Goal: Information Seeking & Learning: Learn about a topic

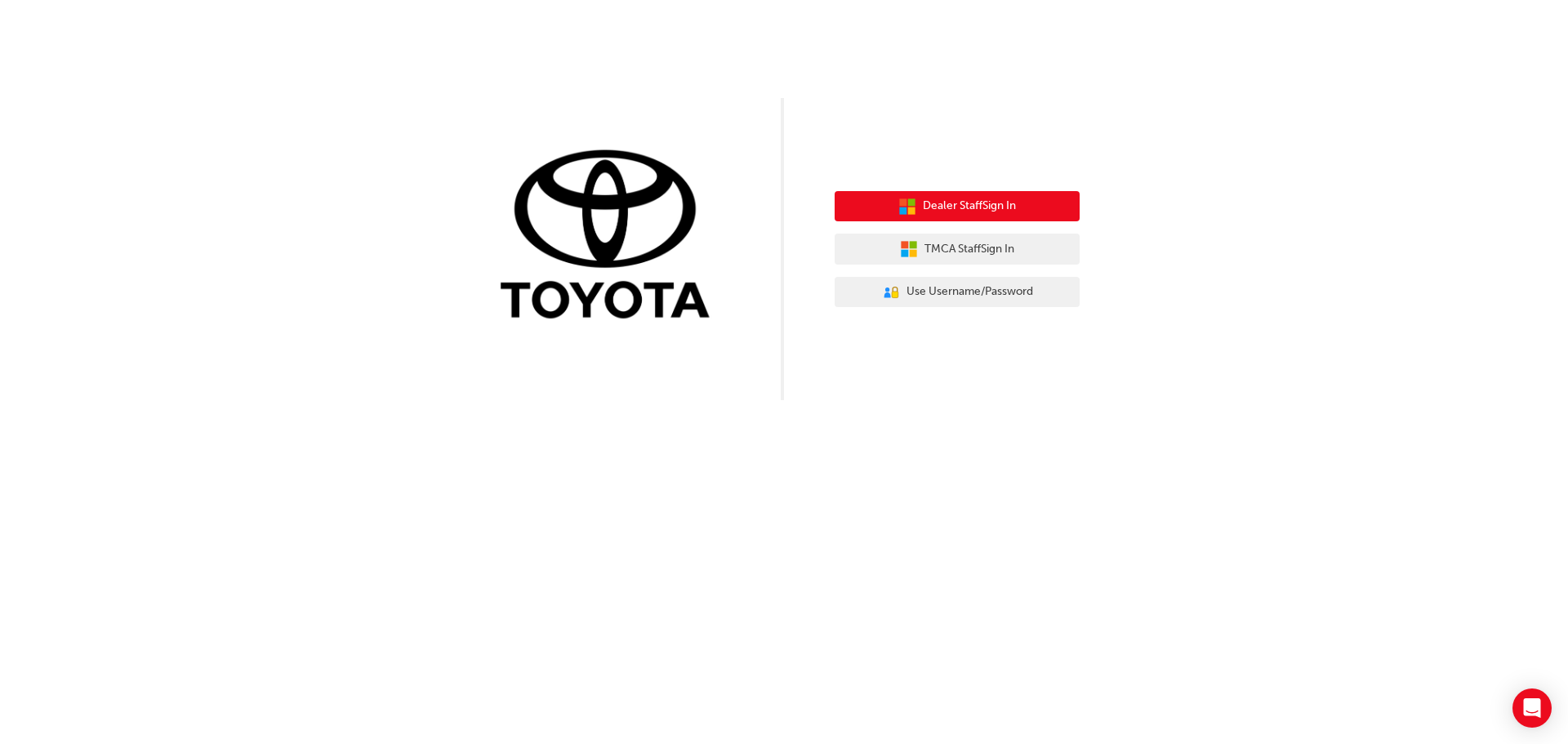
click at [1016, 208] on span "Dealer Staff Sign In" at bounding box center [969, 206] width 93 height 18
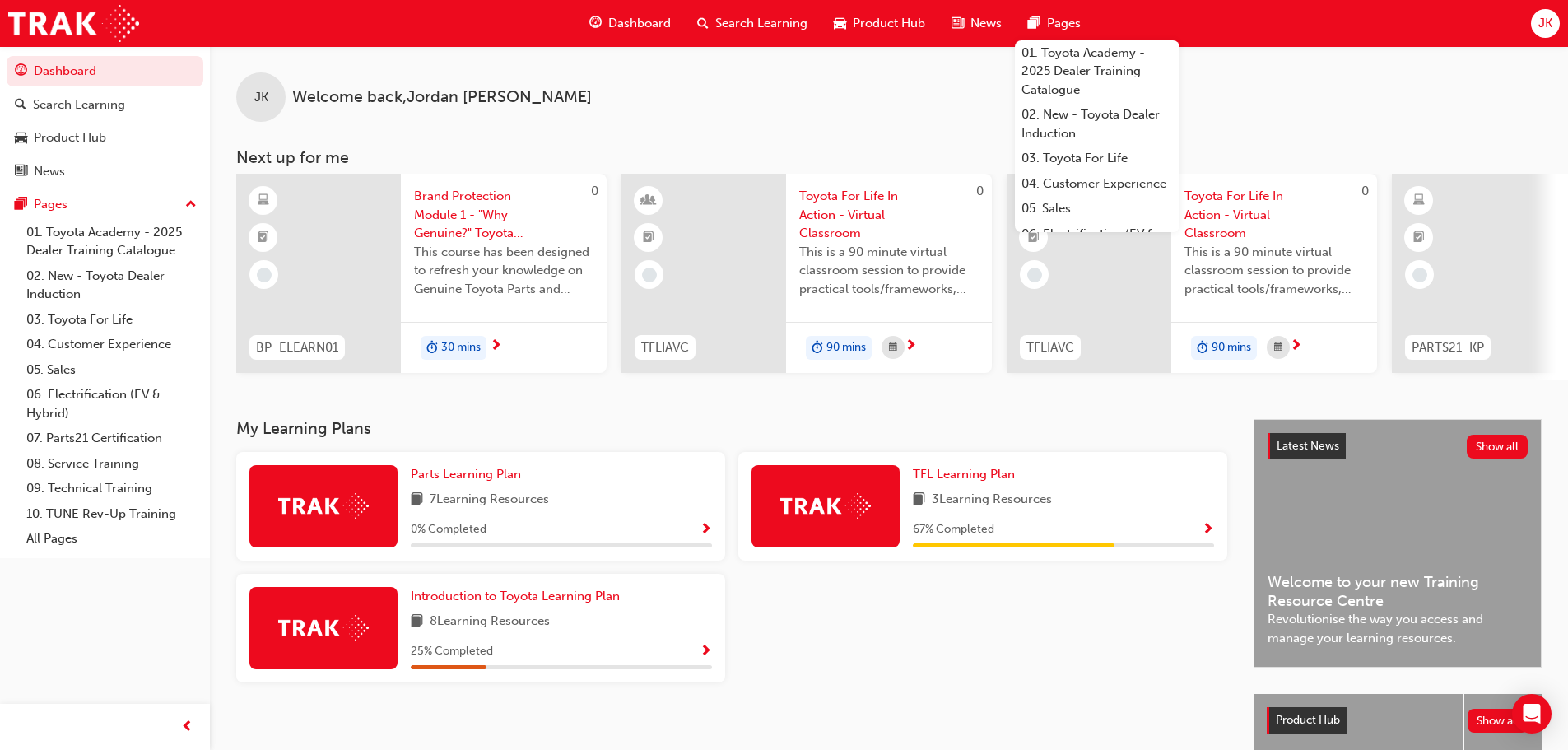
click at [1541, 32] on span "JK" at bounding box center [1545, 23] width 14 height 19
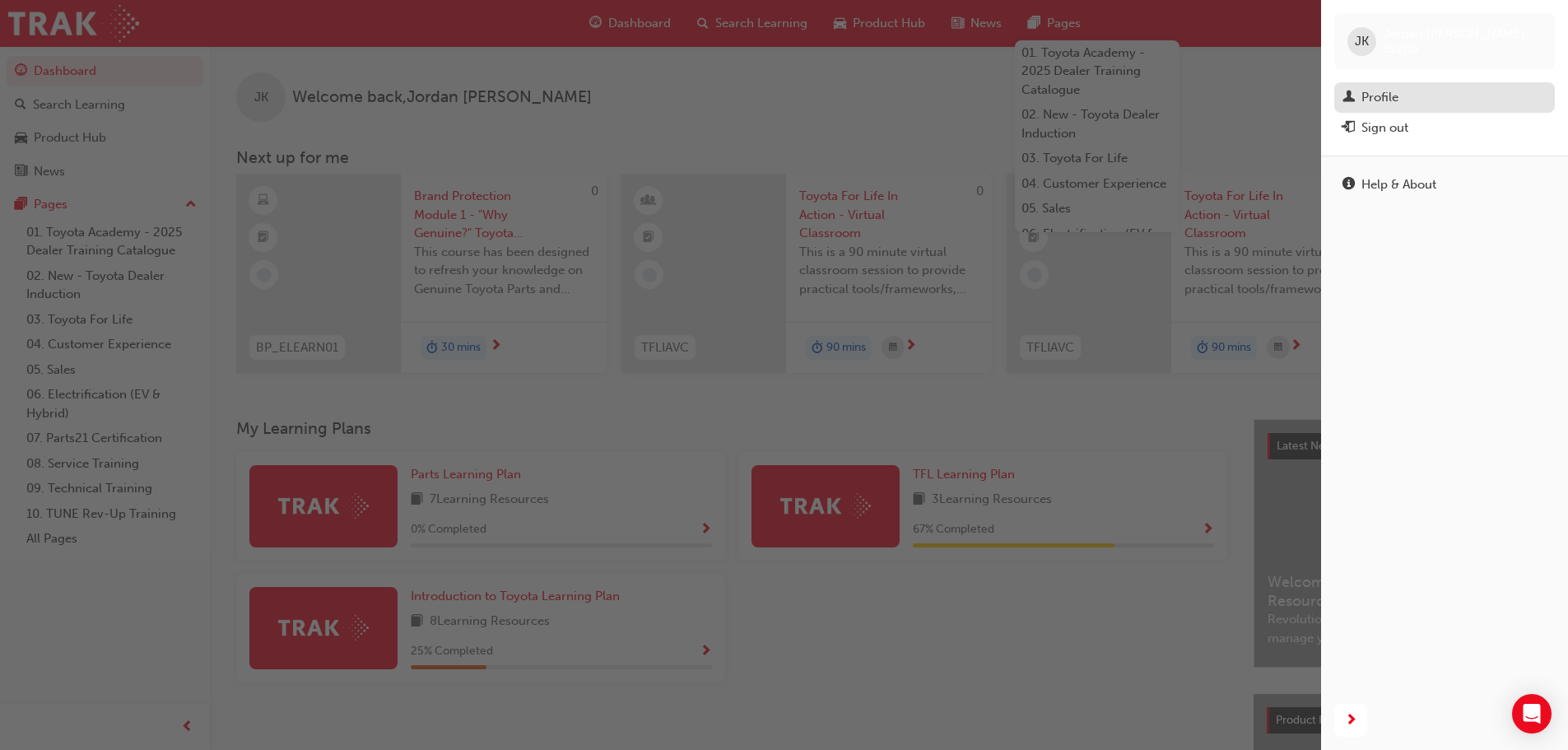
click at [1396, 87] on link "Profile" at bounding box center [1444, 97] width 221 height 31
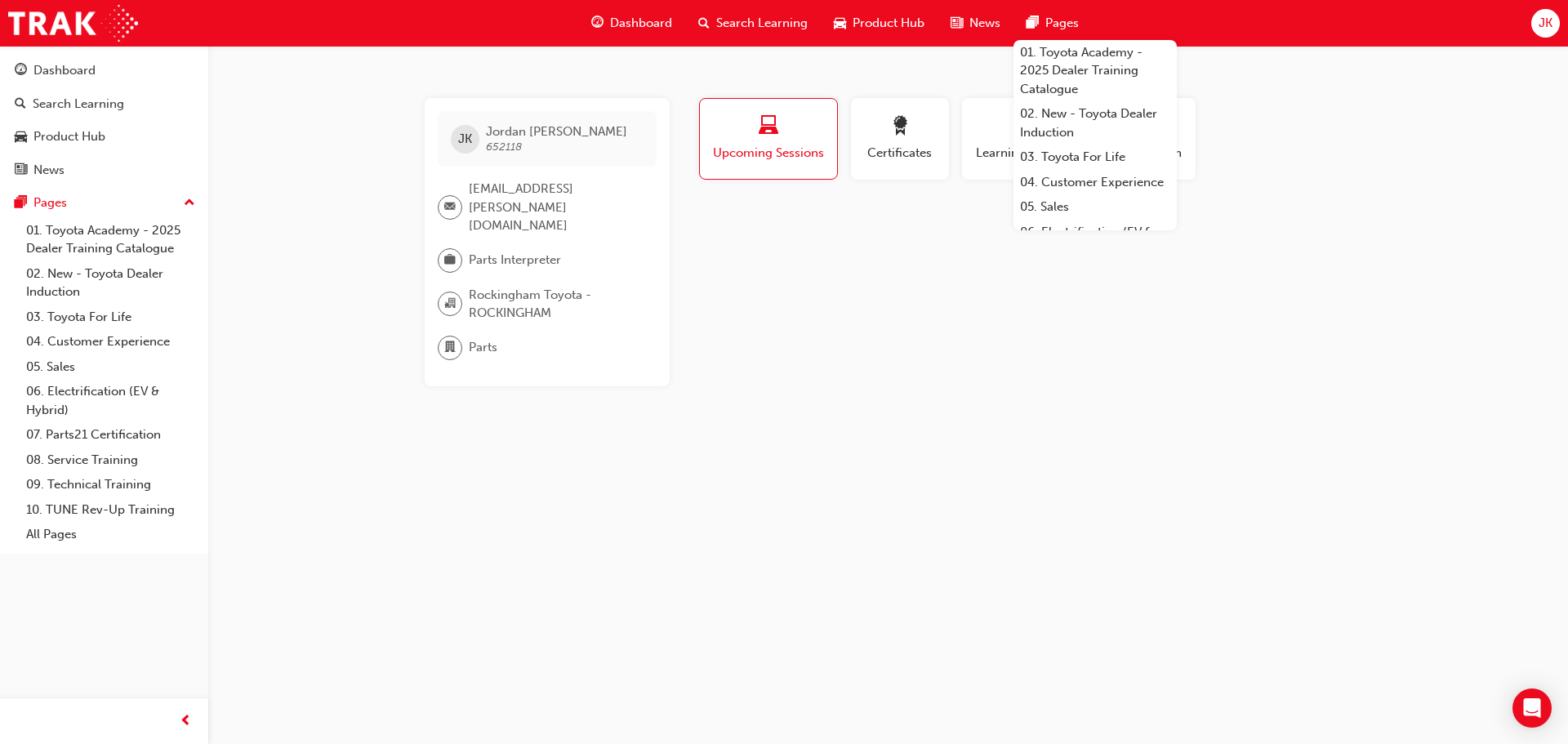
click at [869, 233] on div "Profile Upcoming Sessions Certificates Learning History Subscription JK Jordan …" at bounding box center [1023, 242] width 657 height 288
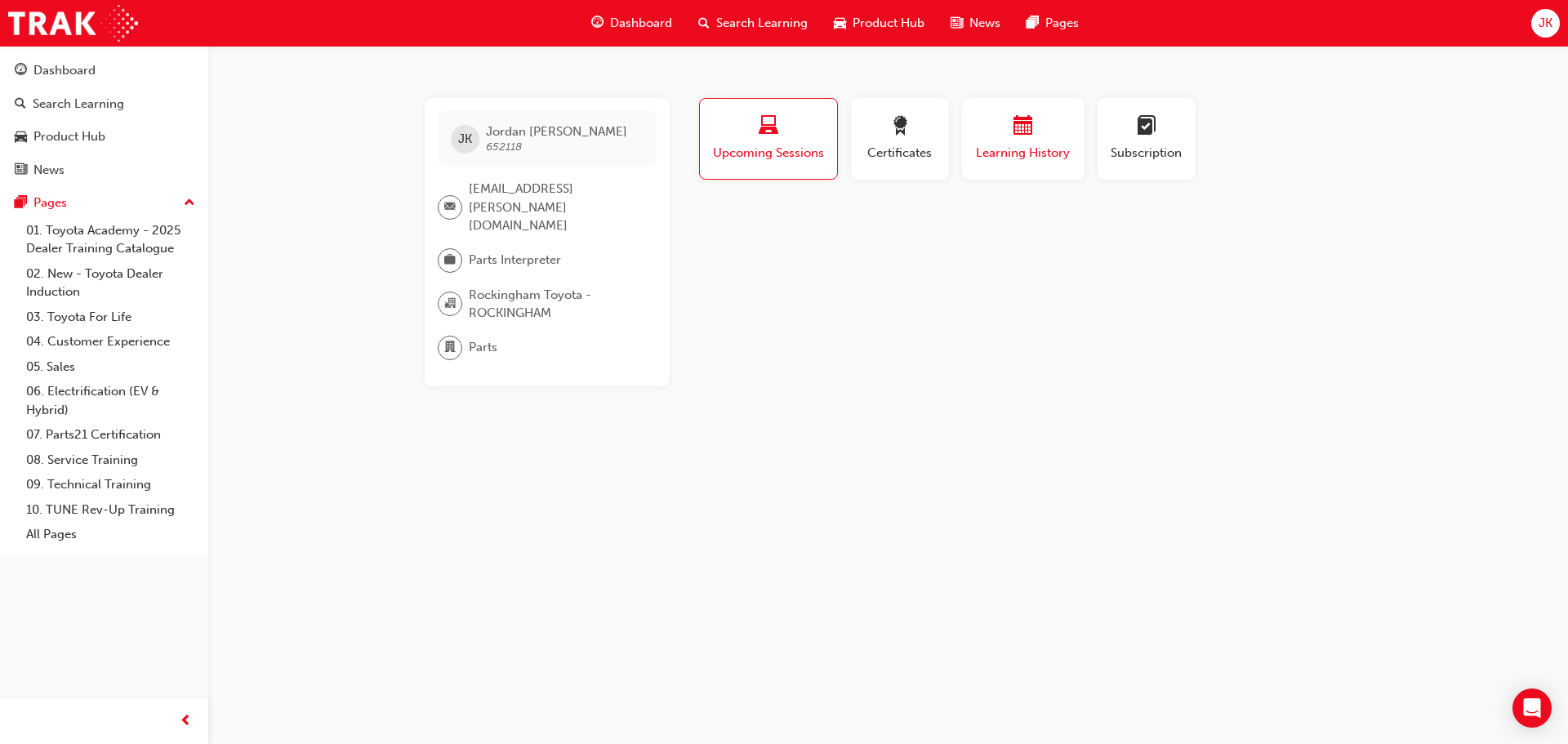
click at [1016, 140] on div "Learning History" at bounding box center [1023, 139] width 98 height 46
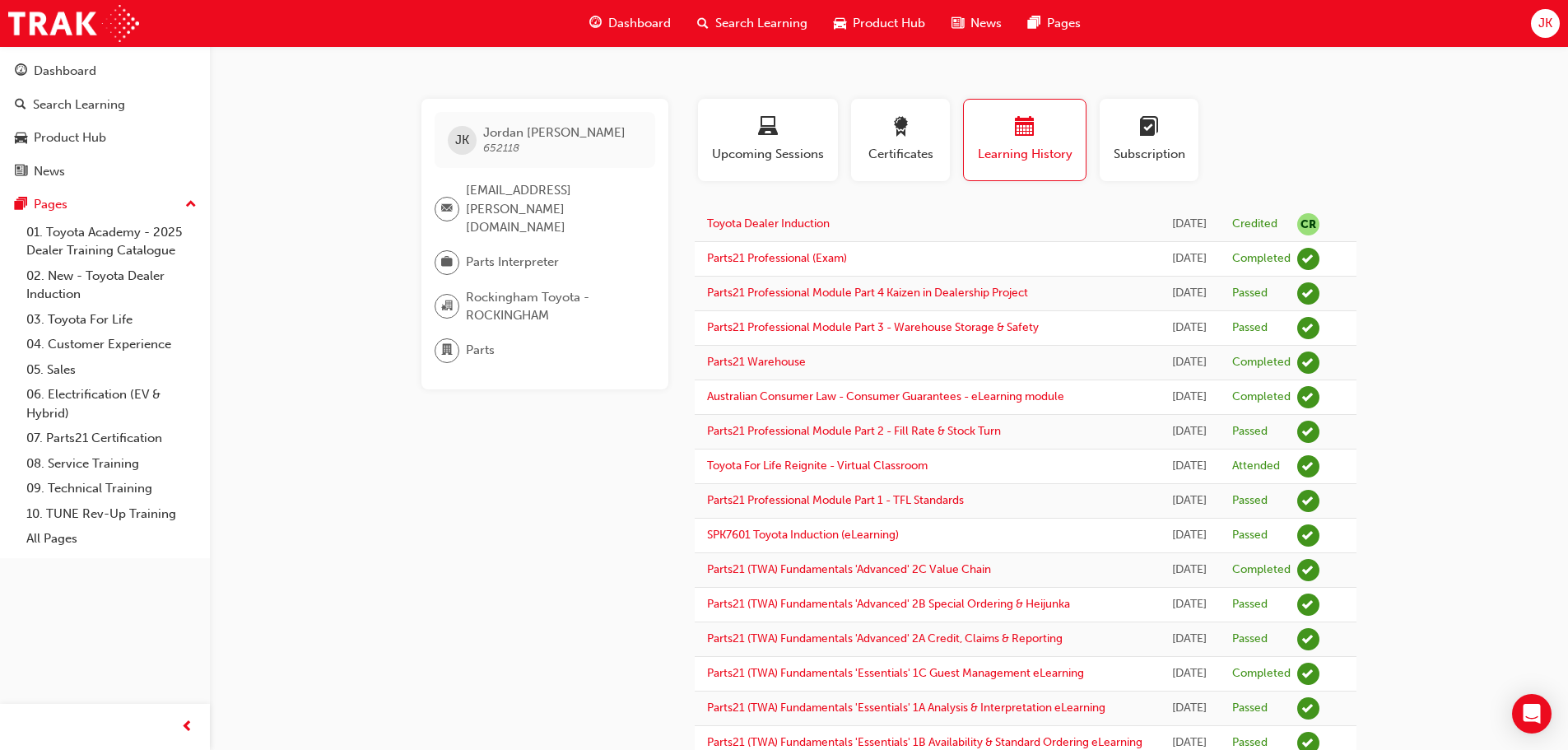
click at [512, 139] on span "Jordan Kennedy" at bounding box center [554, 132] width 142 height 15
click at [798, 265] on link "Parts21 Professional (Exam)" at bounding box center [777, 258] width 140 height 14
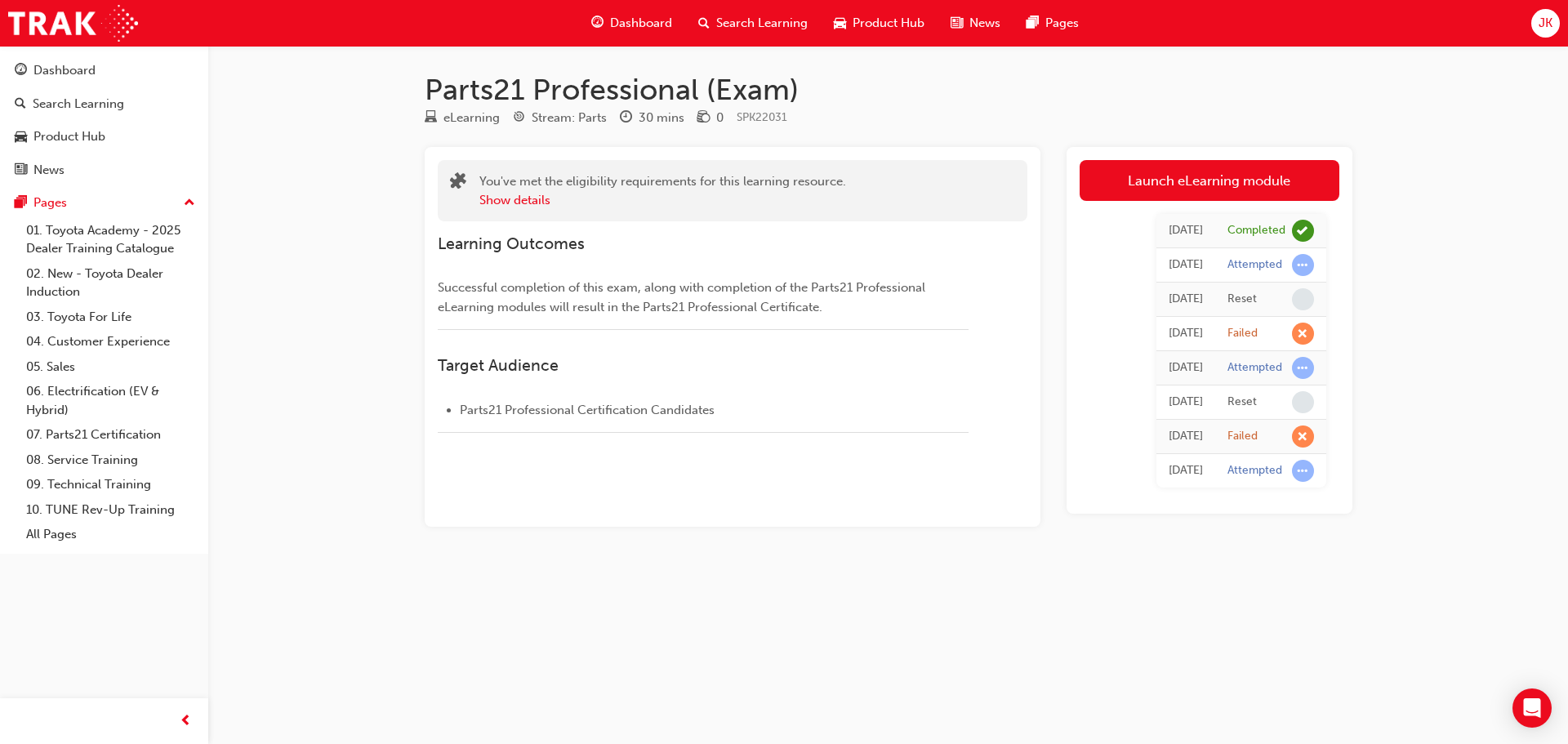
click at [745, 18] on span "Search Learning" at bounding box center [762, 23] width 91 height 18
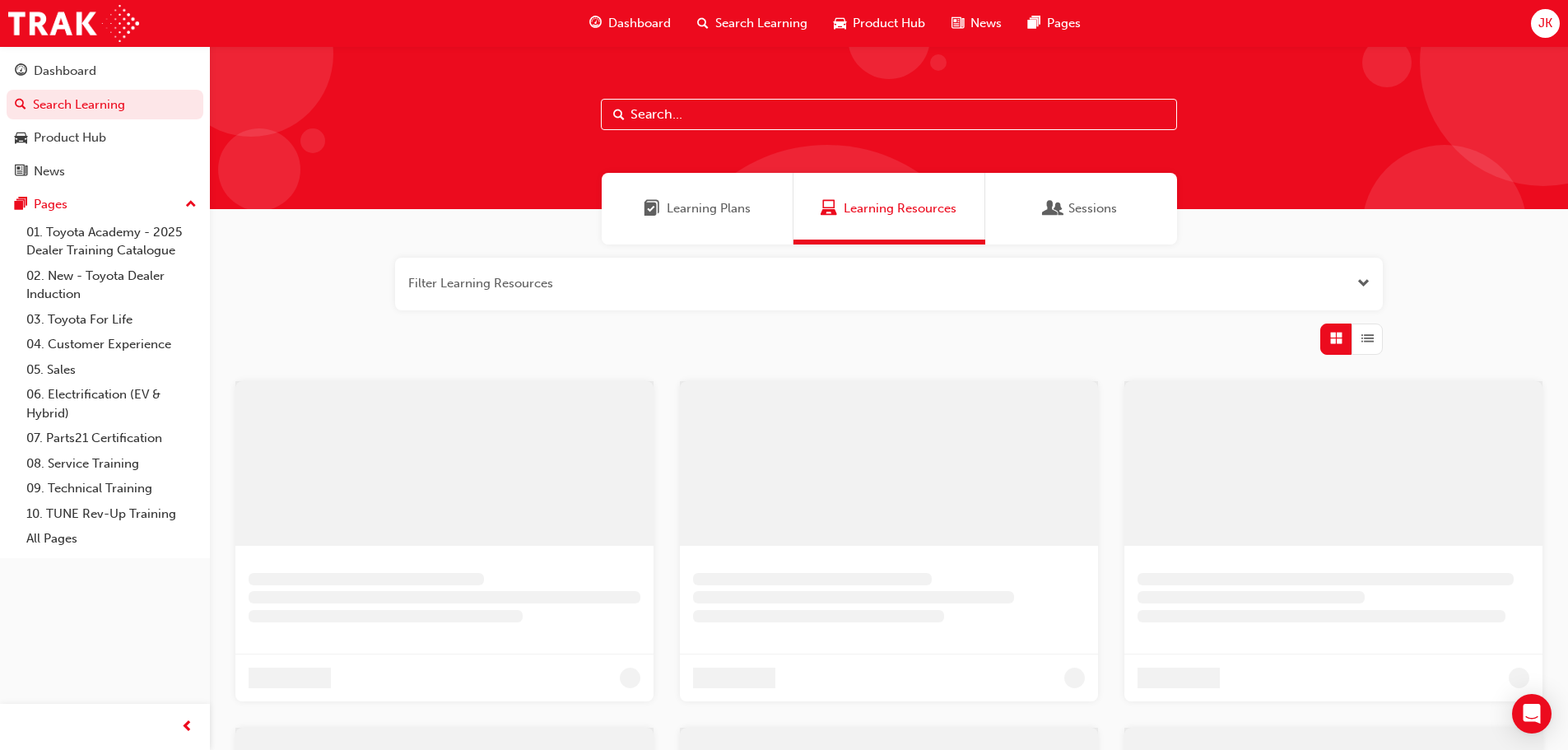
click at [766, 119] on input "text" at bounding box center [889, 114] width 576 height 32
type input "p21"
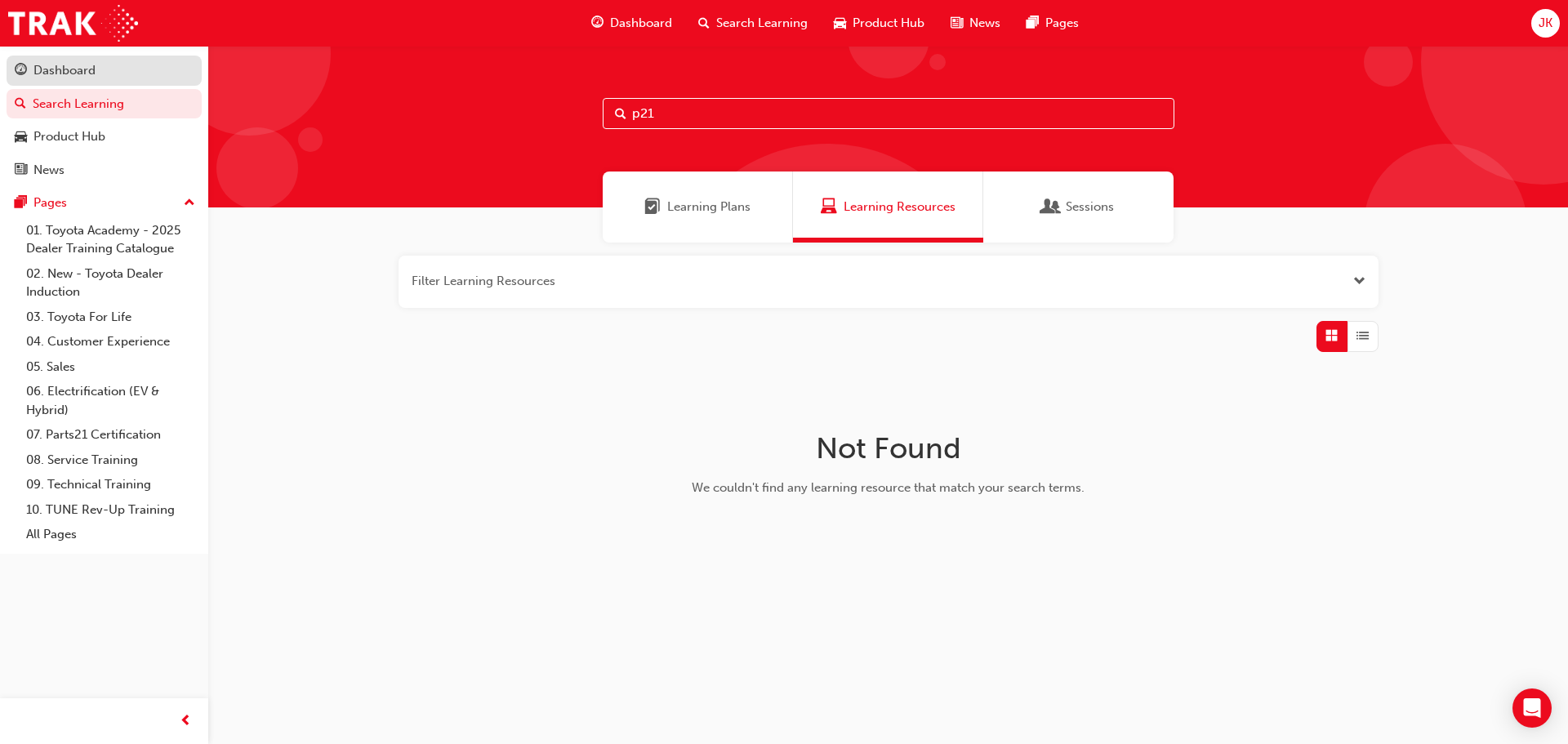
click at [47, 78] on div "Dashboard" at bounding box center [64, 70] width 62 height 18
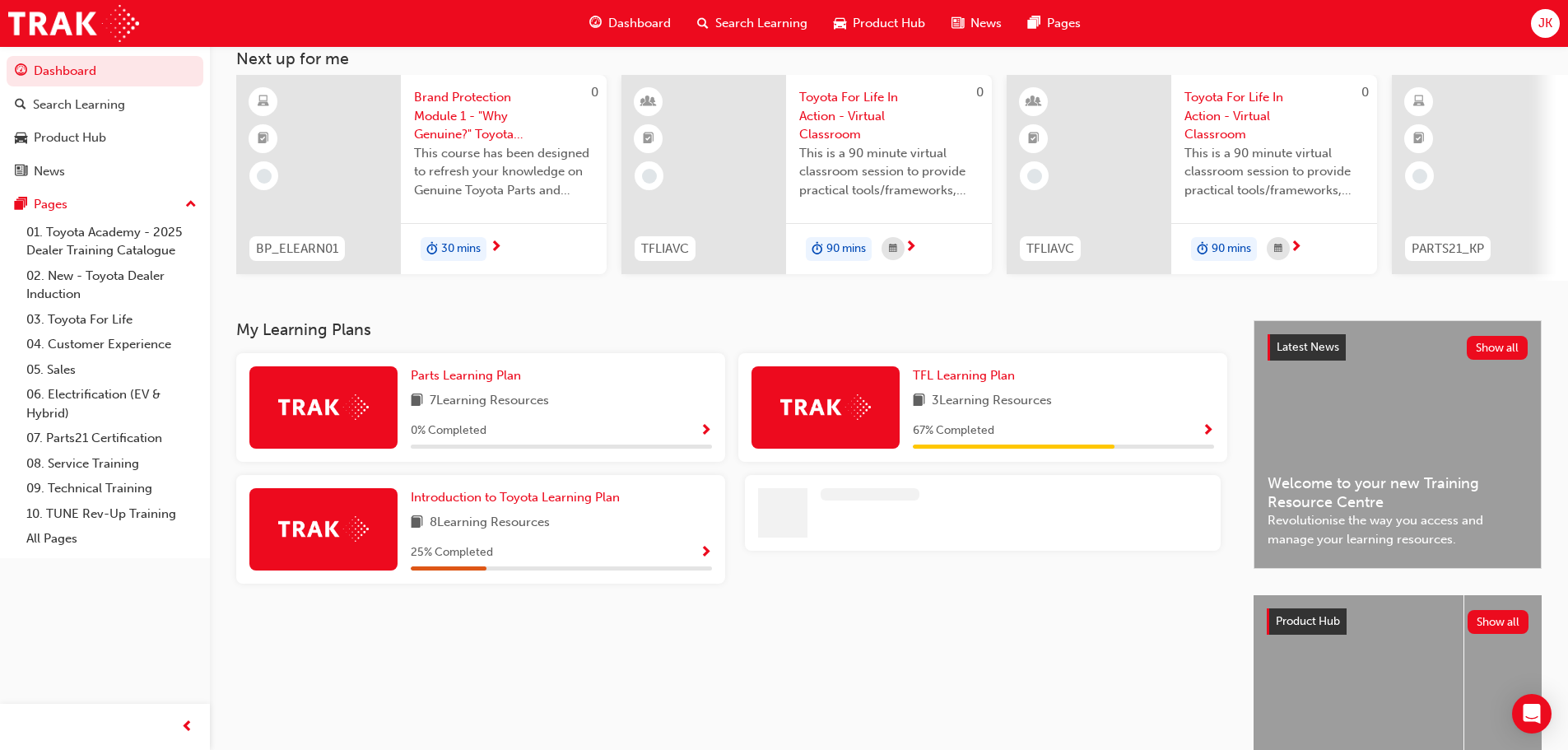
scroll to position [234, 0]
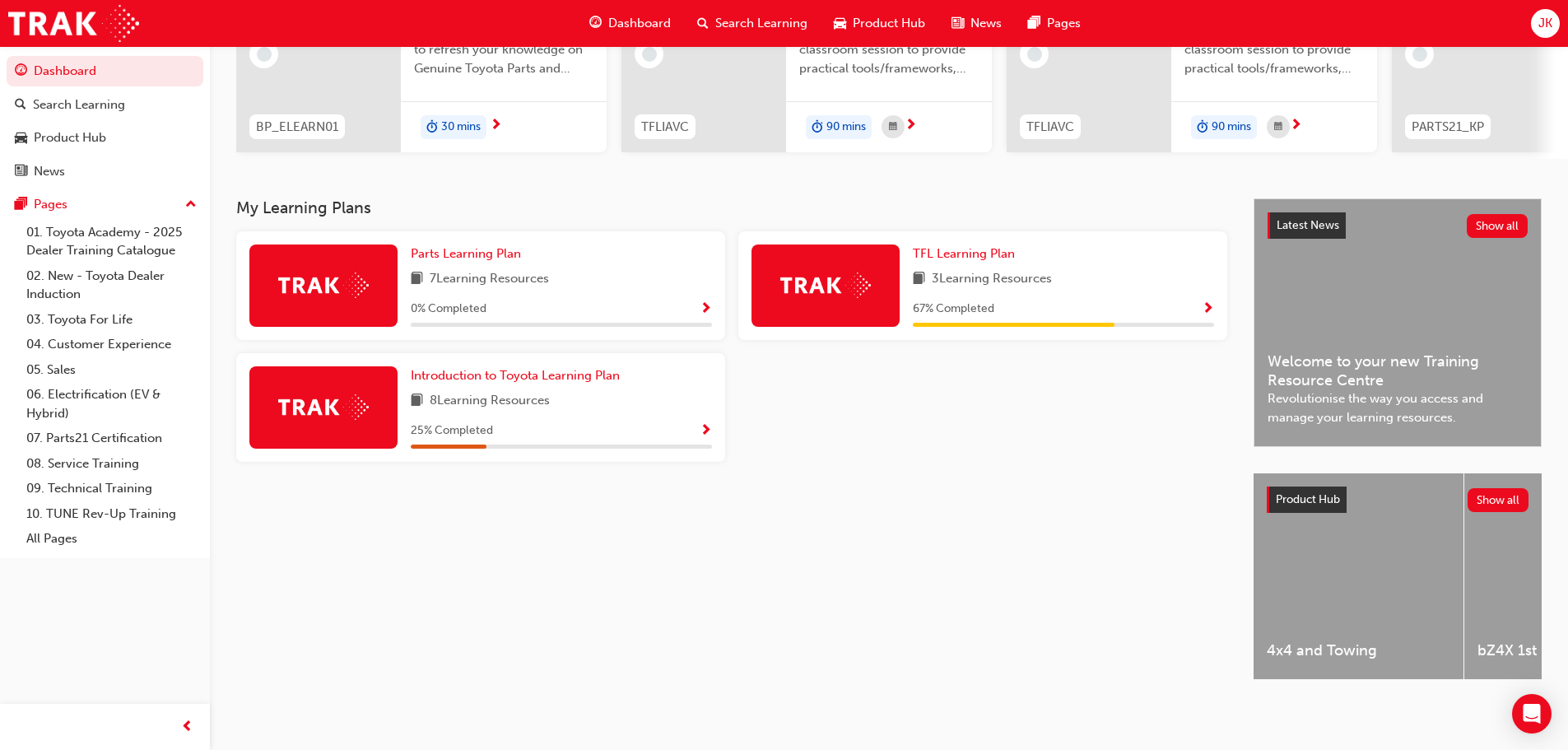
click at [703, 302] on span "Show Progress" at bounding box center [705, 310] width 12 height 15
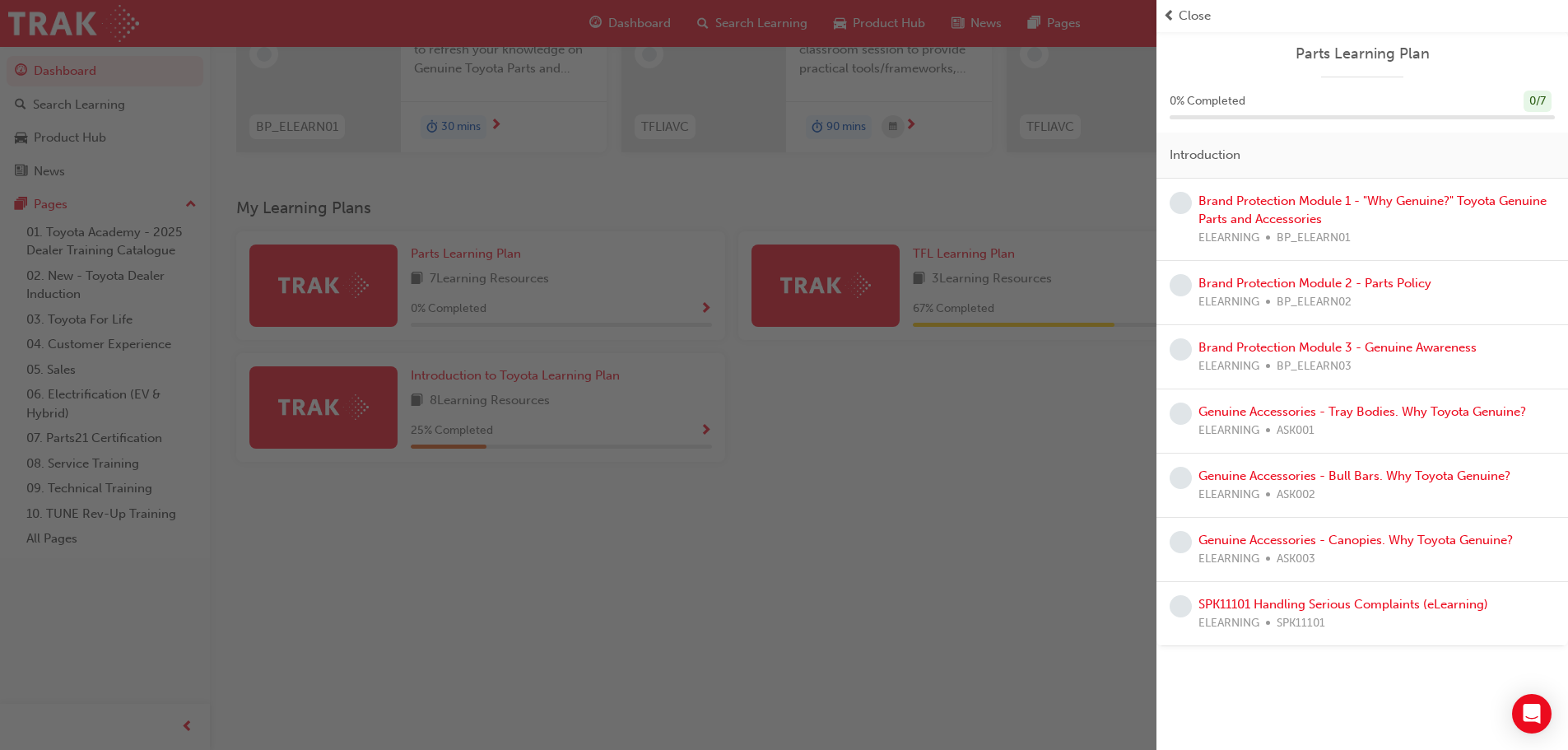
click at [819, 482] on div "button" at bounding box center [578, 375] width 1157 height 750
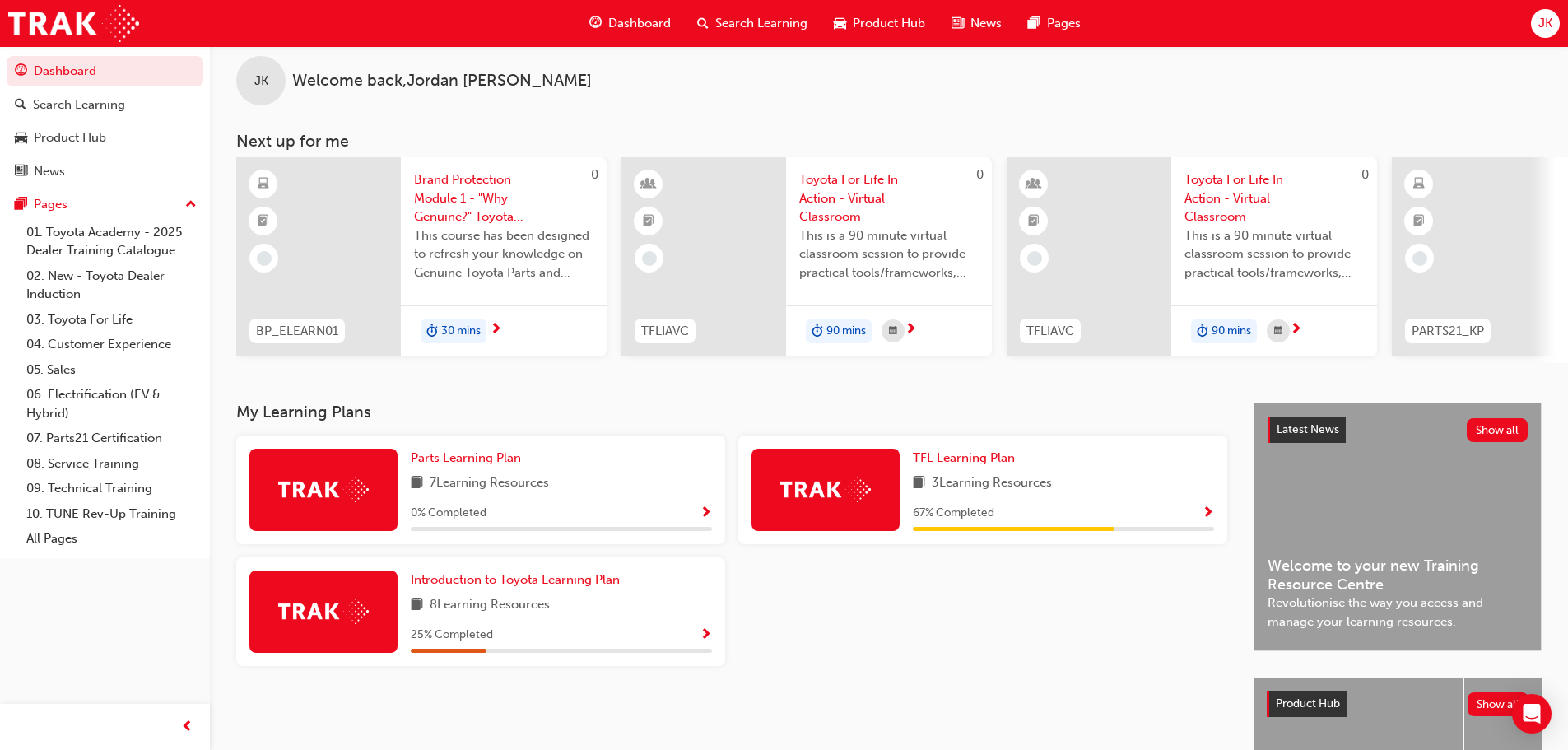
scroll to position [0, 0]
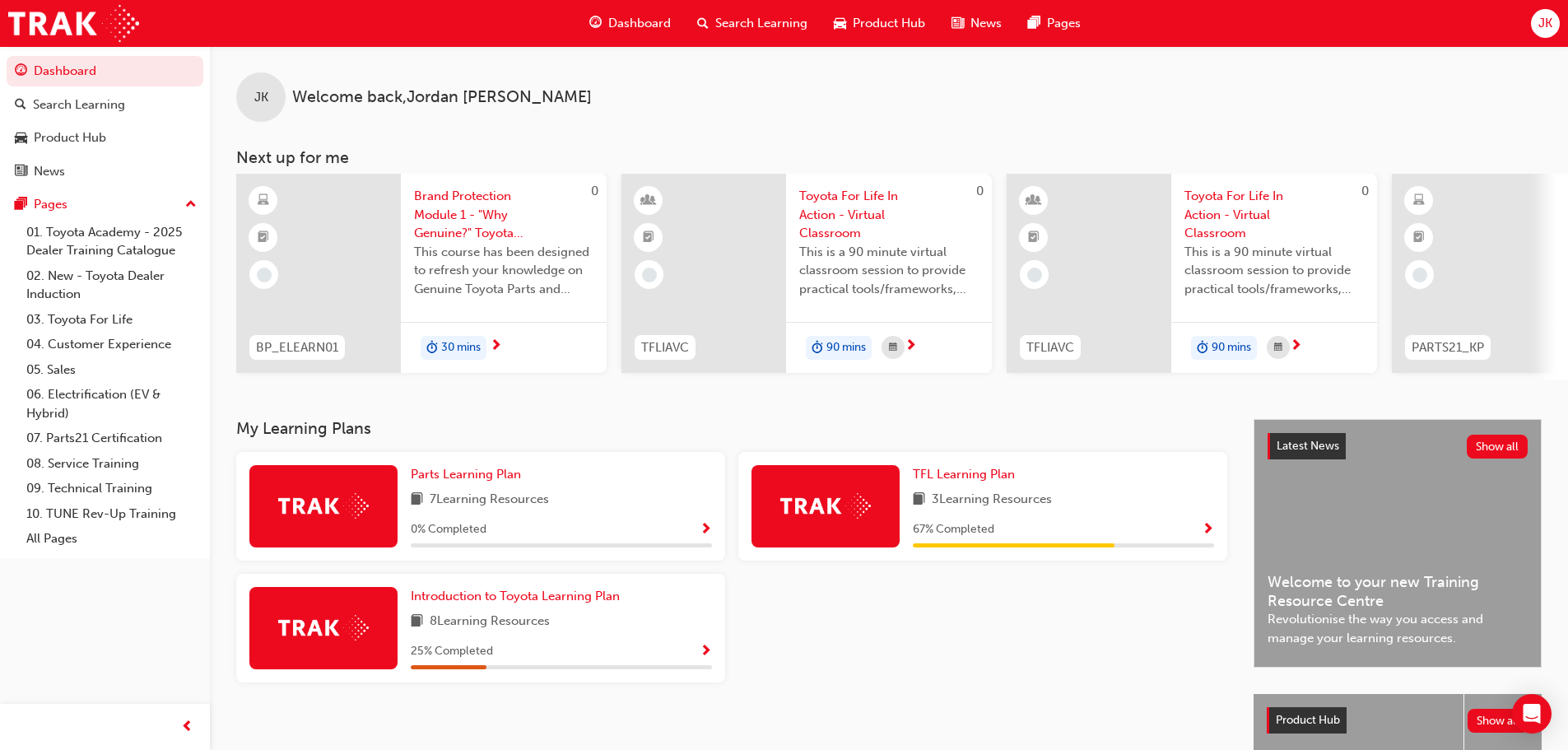
click at [1210, 533] on span "Show Progress" at bounding box center [1207, 530] width 12 height 15
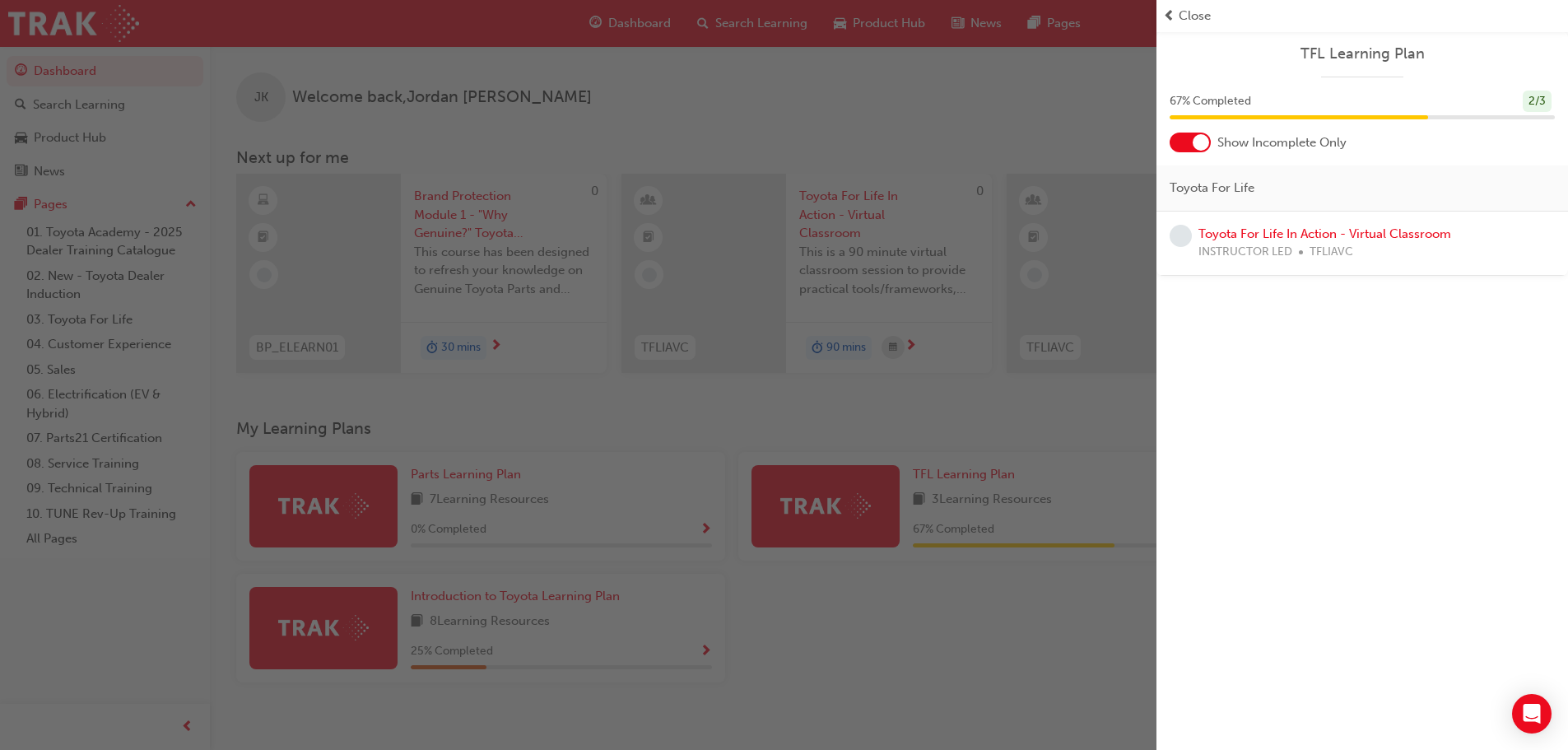
click at [1046, 587] on div "button" at bounding box center [578, 375] width 1157 height 750
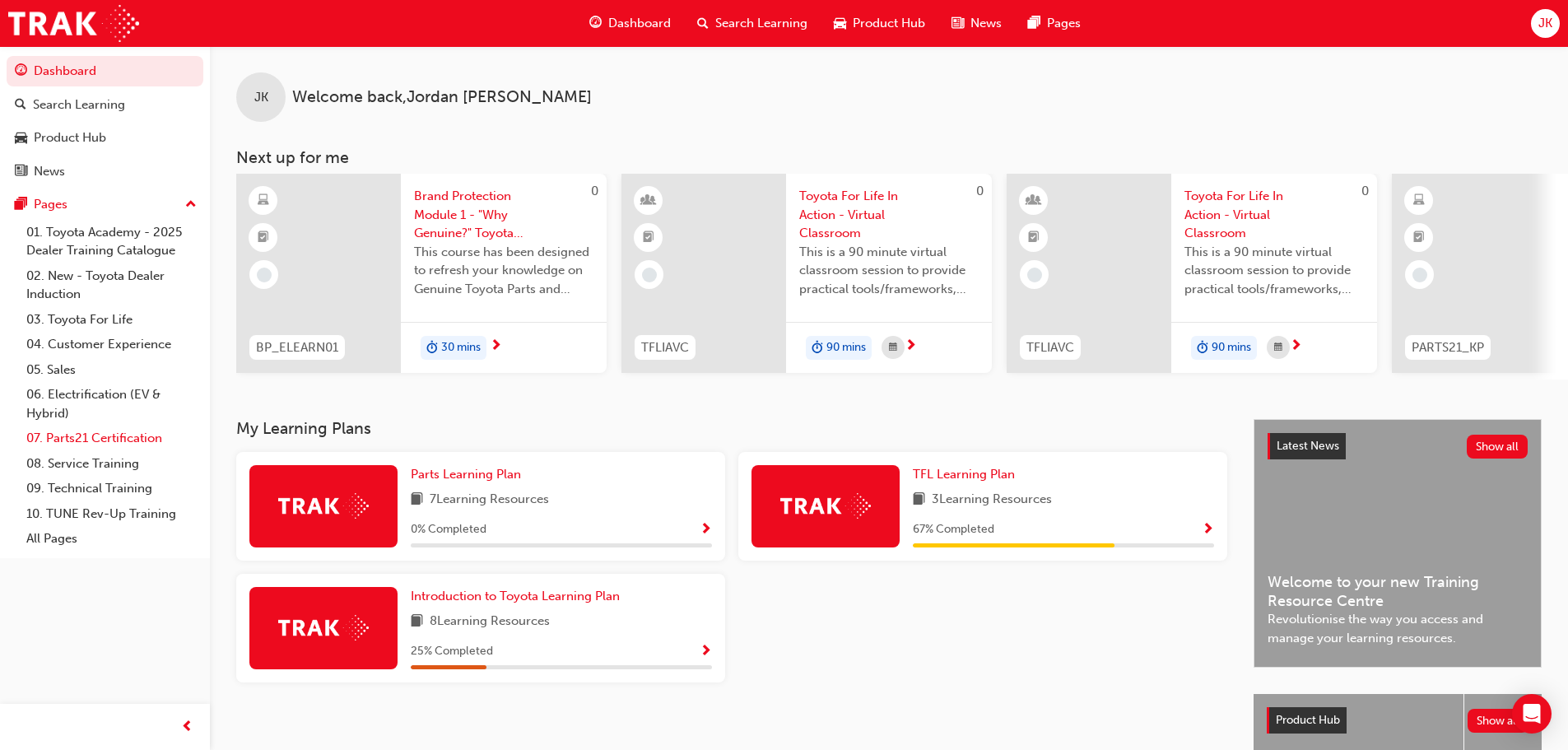
click at [101, 433] on link "07. Parts21 Certification" at bounding box center [111, 437] width 183 height 25
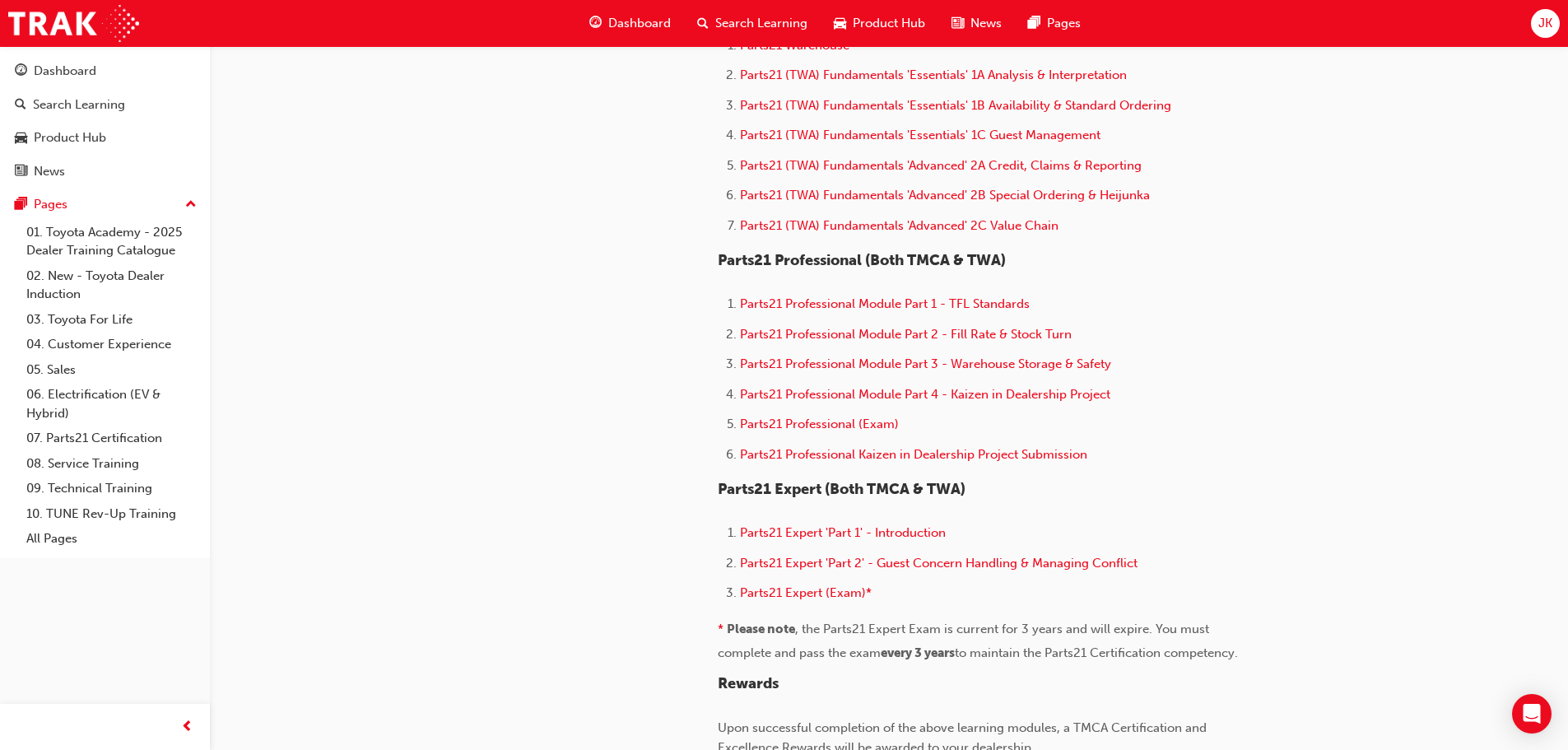
scroll to position [905, 0]
click at [908, 452] on span "Parts21 Professional Kaizen in Dealership Project Submission" at bounding box center [913, 453] width 347 height 15
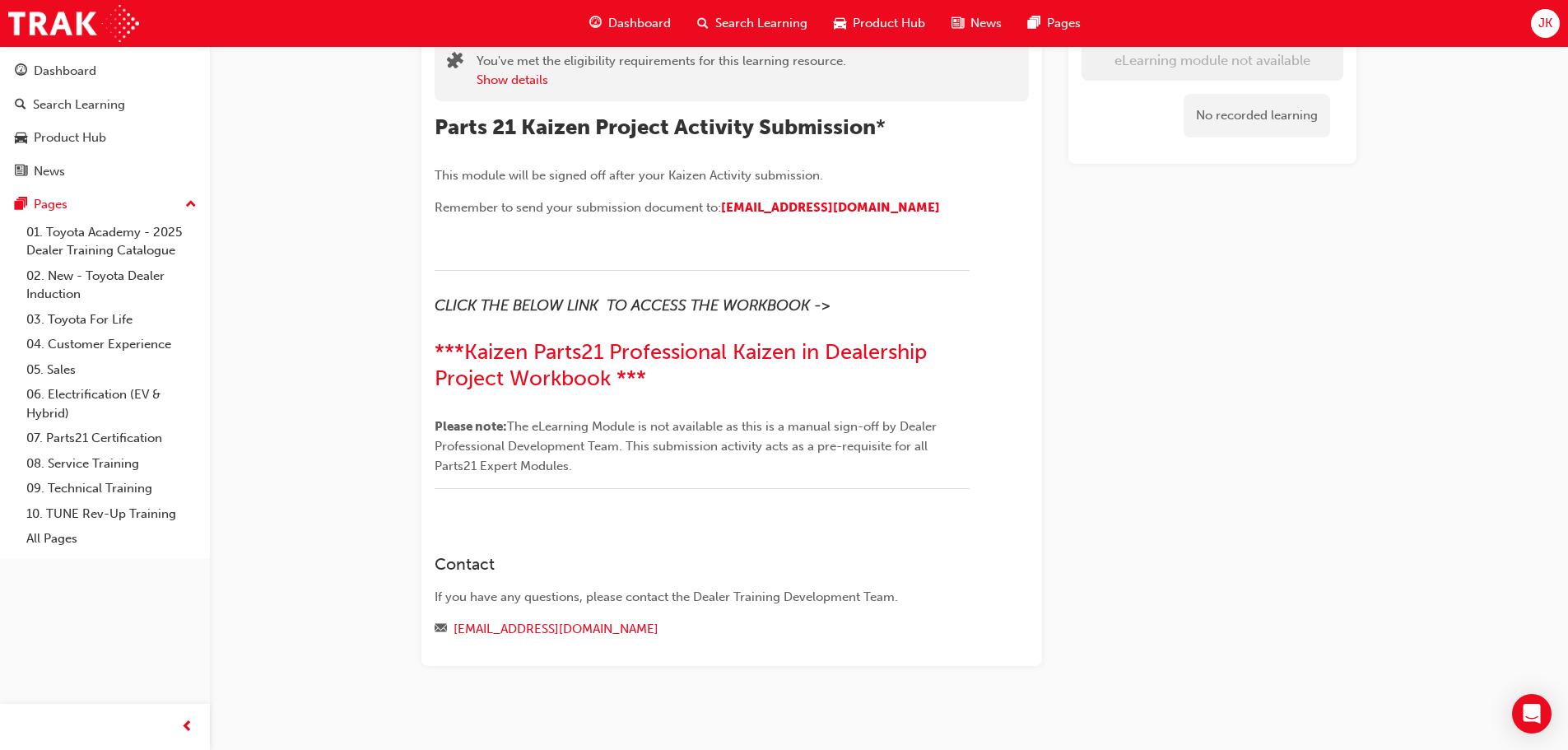
scroll to position [131, 0]
